Goal: Unclear: Browse casually

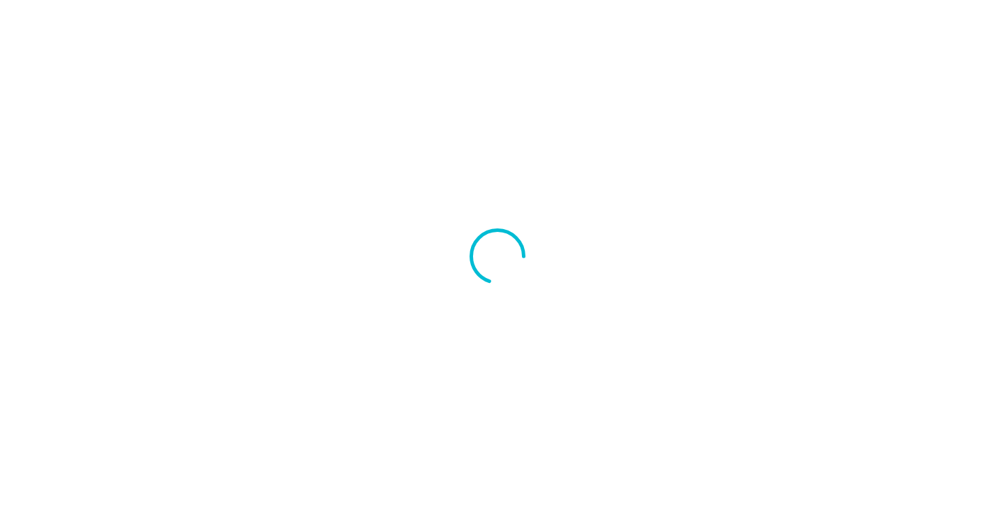
click at [647, 217] on div at bounding box center [497, 256] width 995 height 512
click at [724, 185] on div at bounding box center [497, 256] width 995 height 512
